Goal: Information Seeking & Learning: Learn about a topic

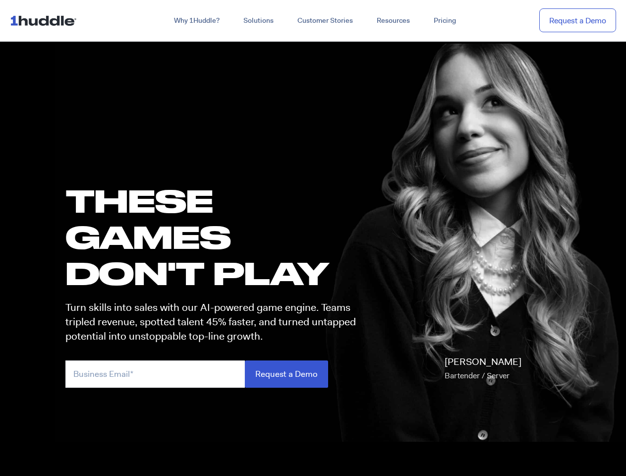
click at [313, 238] on h1 "these GAMES DON'T PLAY" at bounding box center [215, 237] width 300 height 109
click at [196, 21] on link "Why 1Huddle?" at bounding box center [196, 21] width 69 height 18
click at [258, 21] on link "Solutions" at bounding box center [259, 21] width 54 height 18
click at [393, 21] on link "Resources" at bounding box center [393, 21] width 57 height 18
click at [215, 374] on input "email" at bounding box center [155, 374] width 180 height 27
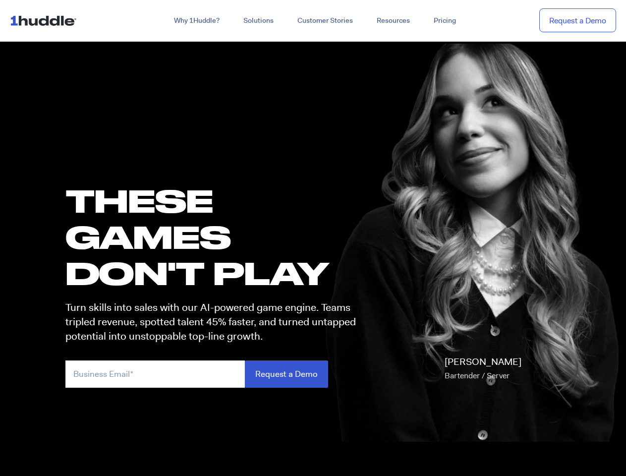
click at [286, 374] on input "Request a Demo" at bounding box center [286, 374] width 83 height 27
